Goal: Find contact information: Find contact information

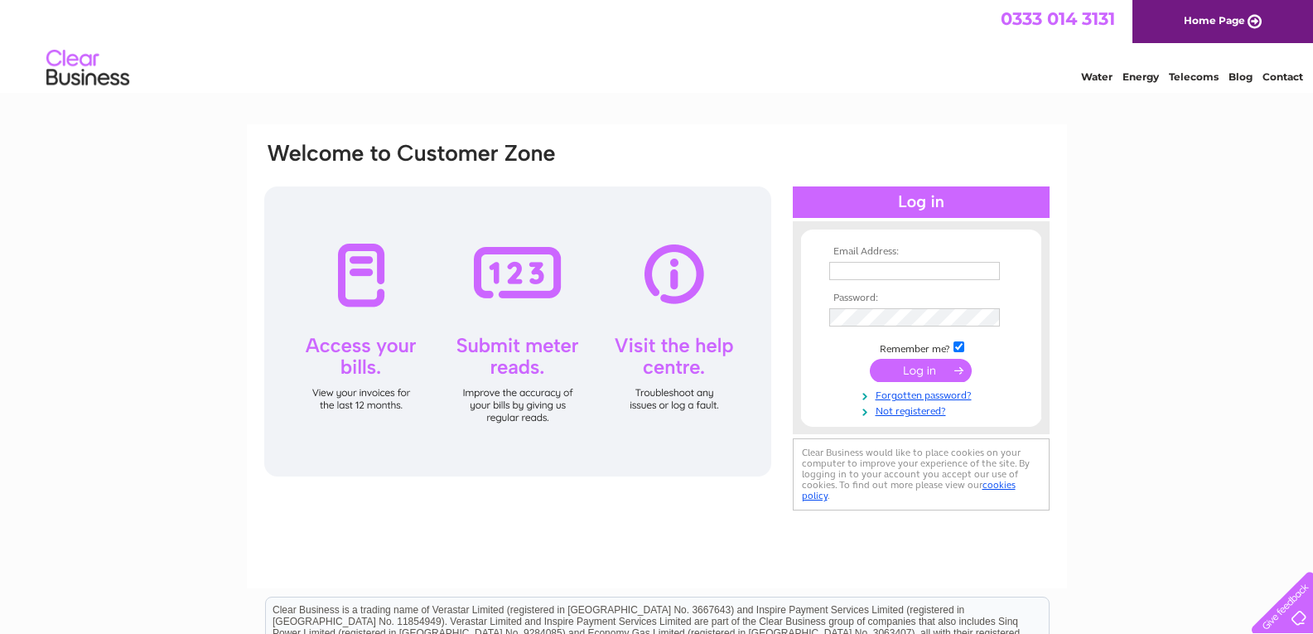
type input "petewilkinson916@hotmail.com"
click at [943, 370] on input "submit" at bounding box center [921, 370] width 102 height 23
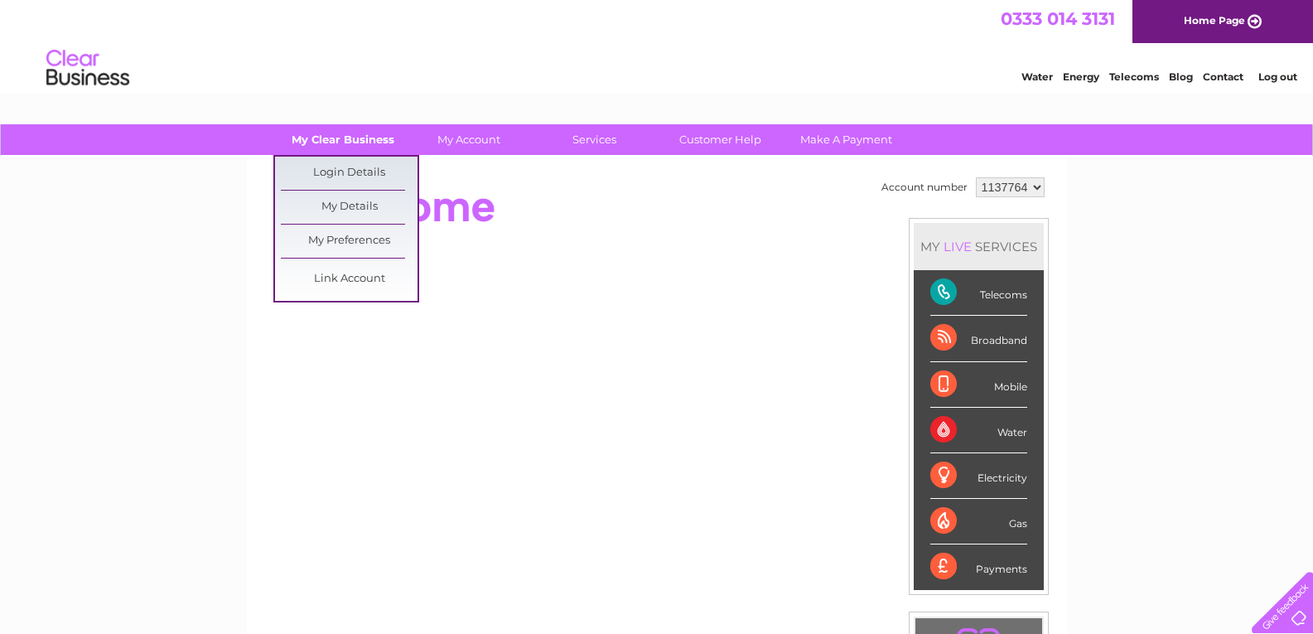
click at [341, 136] on link "My Clear Business" at bounding box center [342, 139] width 137 height 31
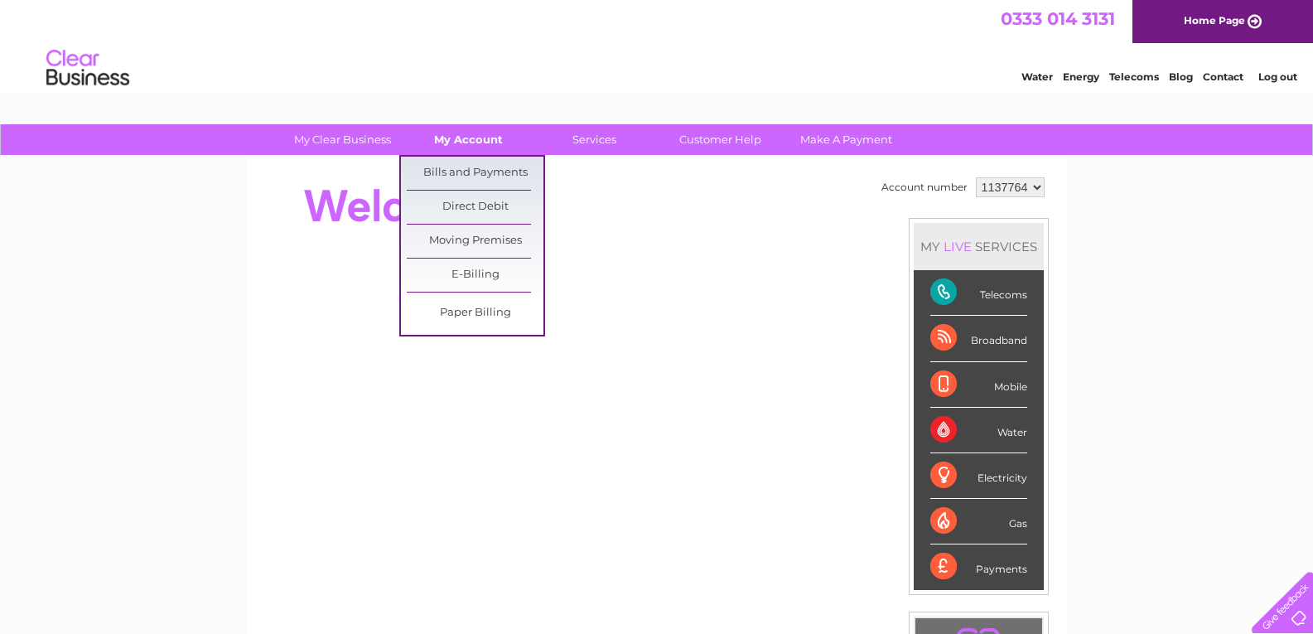
click at [470, 138] on link "My Account" at bounding box center [468, 139] width 137 height 31
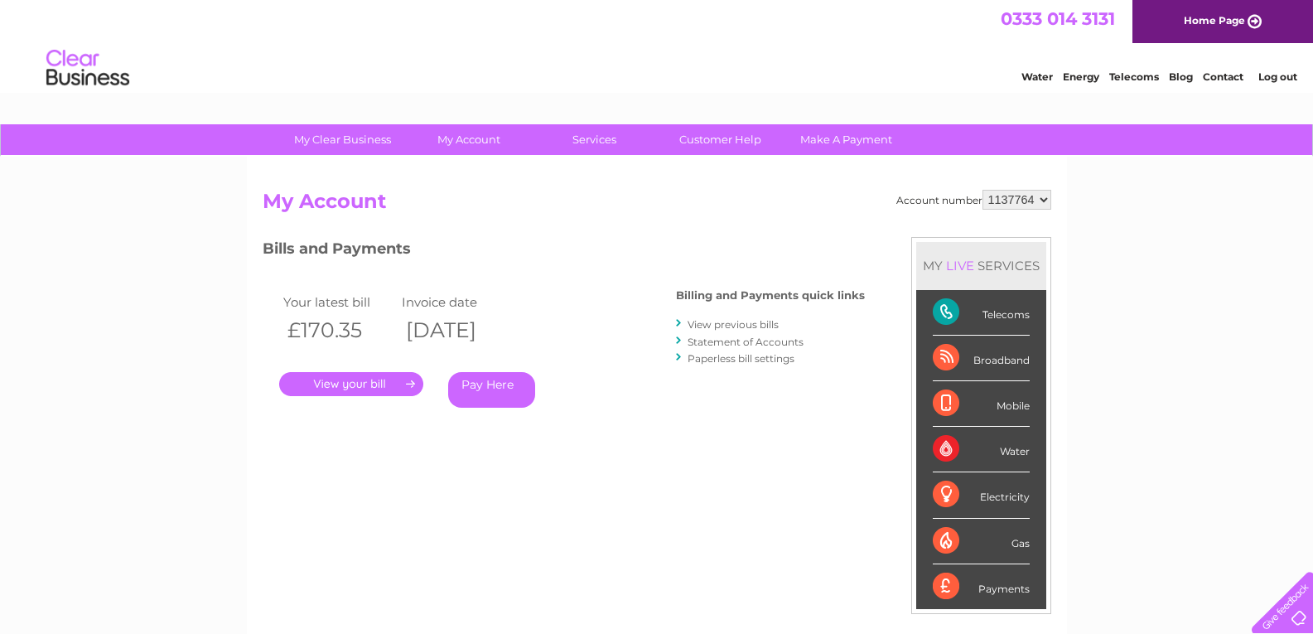
click at [1036, 195] on select "1137764" at bounding box center [1017, 200] width 69 height 20
click at [1018, 204] on select "1137764" at bounding box center [1017, 200] width 69 height 20
drag, startPoint x: 1018, startPoint y: 204, endPoint x: 1136, endPoint y: 170, distance: 122.5
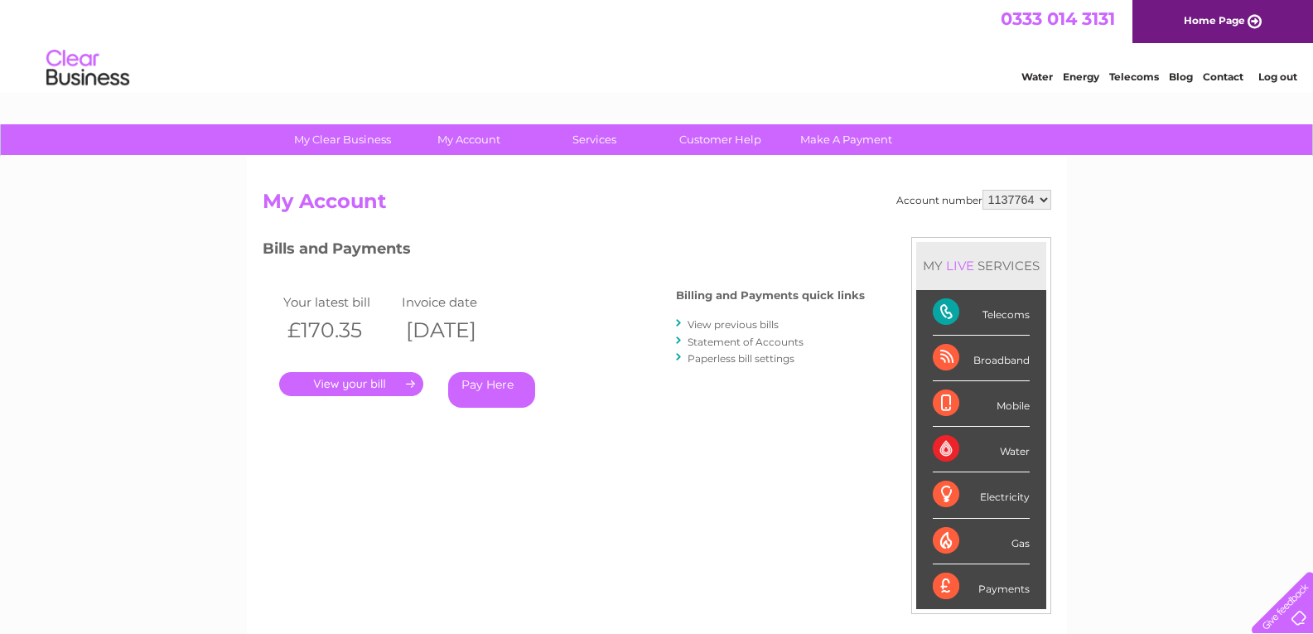
click at [1136, 170] on div "My Clear Business Login Details My Details My Preferences Link Account My Accou…" at bounding box center [656, 556] width 1313 height 864
click at [1220, 78] on link "Contact" at bounding box center [1223, 76] width 41 height 12
